Goal: Task Accomplishment & Management: Manage account settings

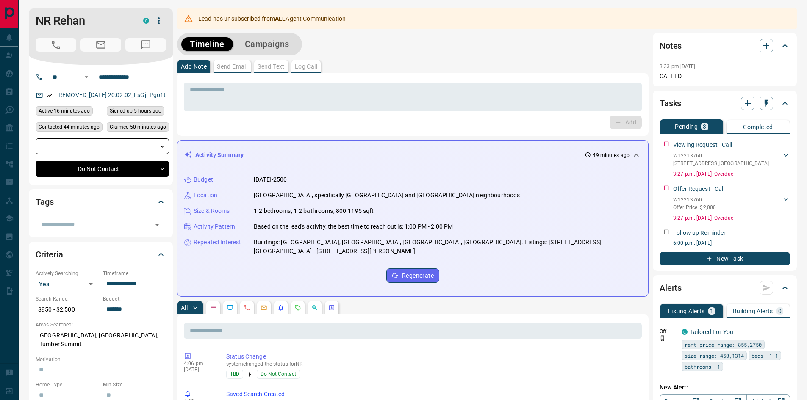
click at [161, 18] on icon "button" at bounding box center [159, 21] width 10 height 10
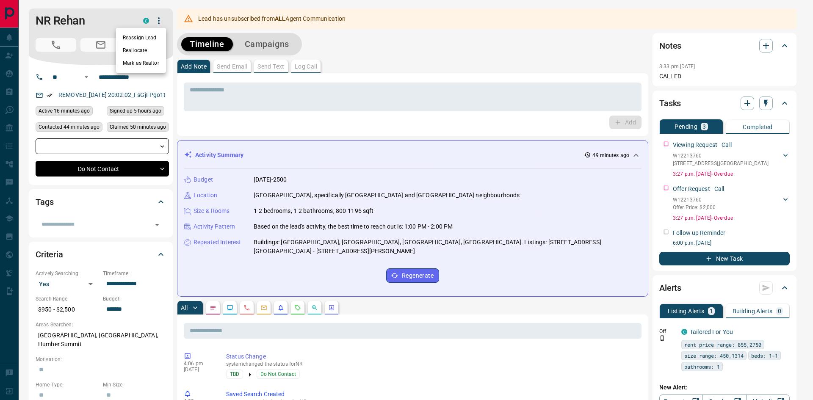
click at [404, 57] on div at bounding box center [406, 200] width 813 height 400
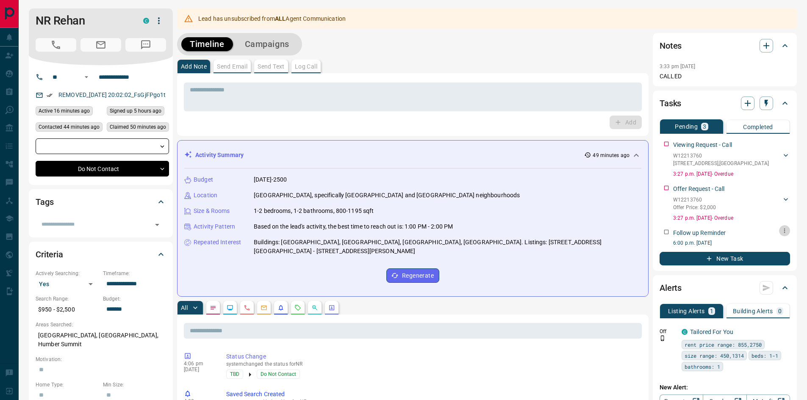
click at [784, 231] on icon "button" at bounding box center [784, 231] width 1 height 5
click at [774, 246] on li "Edit" at bounding box center [770, 247] width 37 height 13
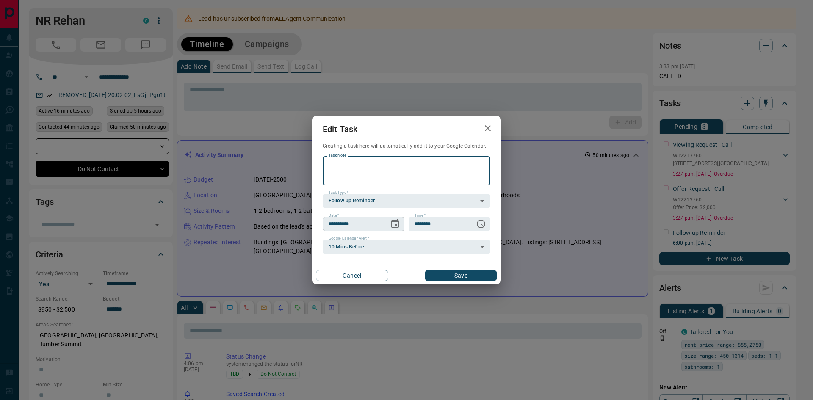
click at [399, 226] on icon "Choose date, selected date is Aug 18, 2025" at bounding box center [395, 223] width 8 height 8
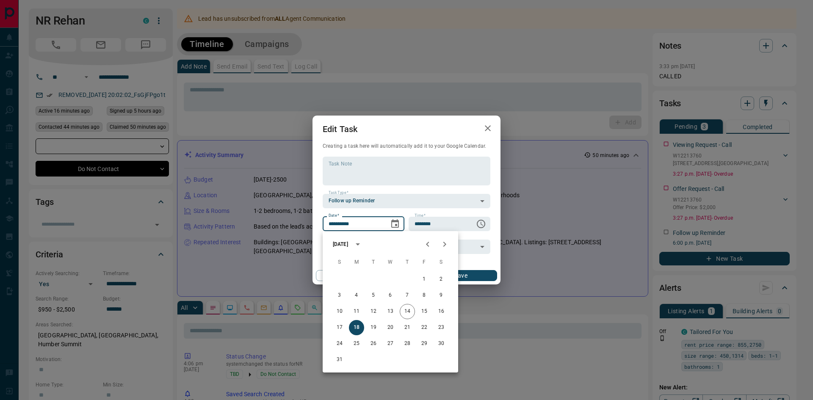
click at [443, 244] on icon "Next month" at bounding box center [445, 244] width 10 height 10
click at [342, 359] on button "30" at bounding box center [339, 359] width 15 height 15
type input "**********"
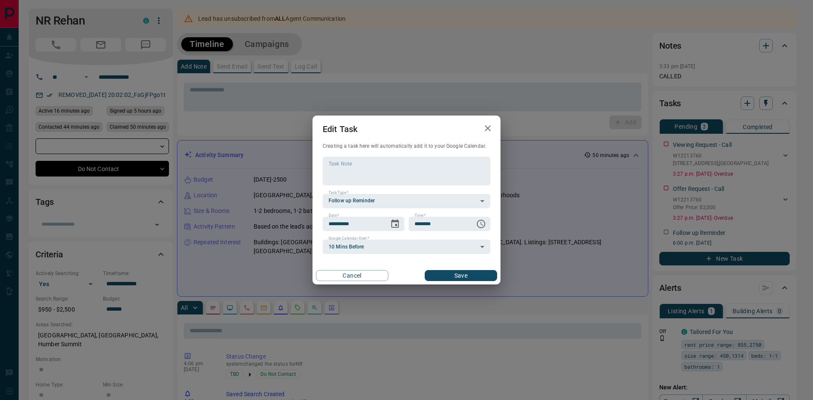
click at [457, 274] on button "Save" at bounding box center [461, 275] width 72 height 11
